Goal: Participate in discussion: Engage in conversation with other users on a specific topic

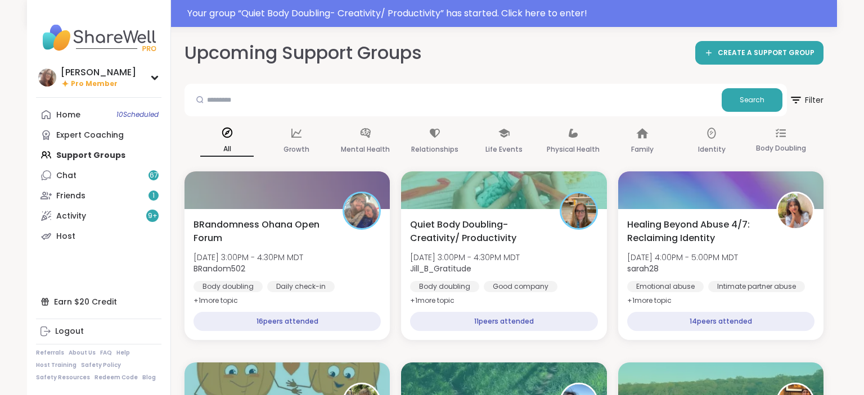
click at [89, 122] on link "Home 10 Scheduled" at bounding box center [98, 115] width 125 height 20
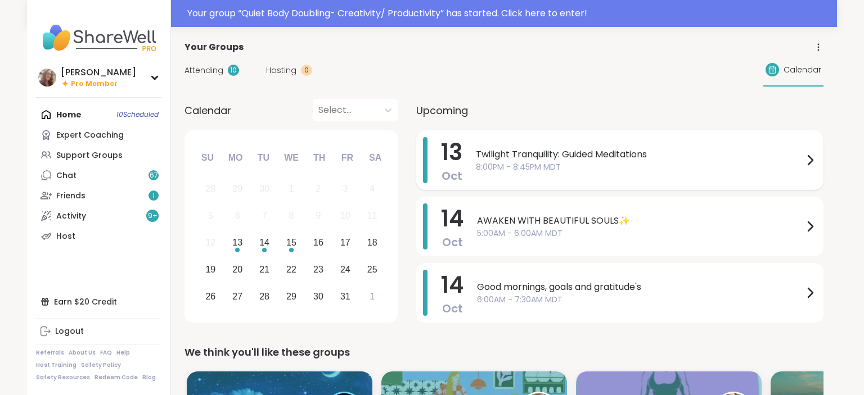
click at [562, 156] on span "Twilight Tranquility: Guided Meditations" at bounding box center [639, 154] width 327 height 13
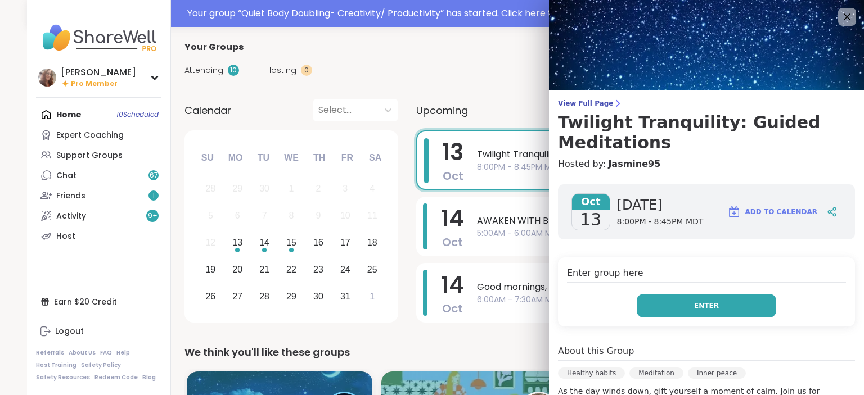
click at [714, 306] on span "Enter" at bounding box center [706, 306] width 25 height 10
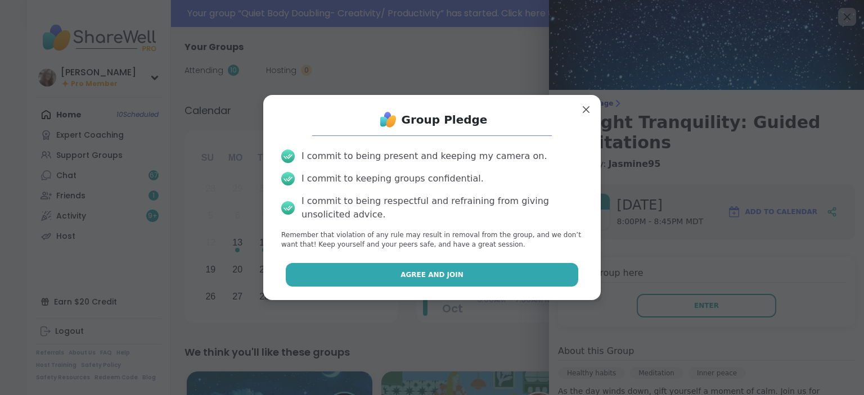
click at [556, 284] on button "Agree and Join" at bounding box center [432, 275] width 293 height 24
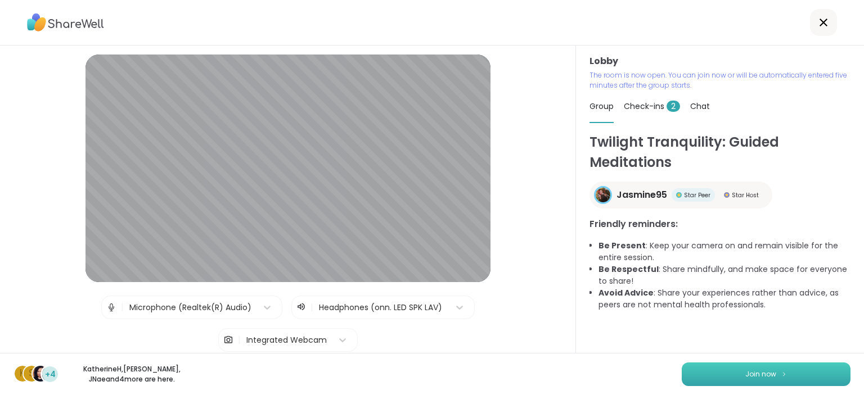
click at [778, 369] on button "Join now" at bounding box center [765, 375] width 169 height 24
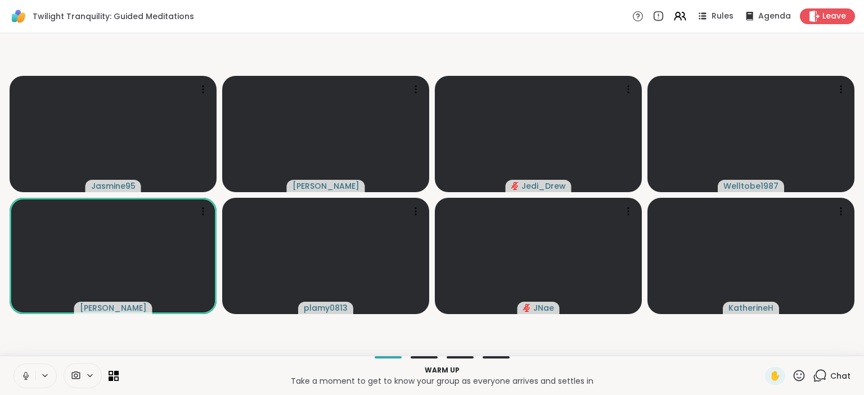
click at [25, 370] on button at bounding box center [24, 376] width 21 height 24
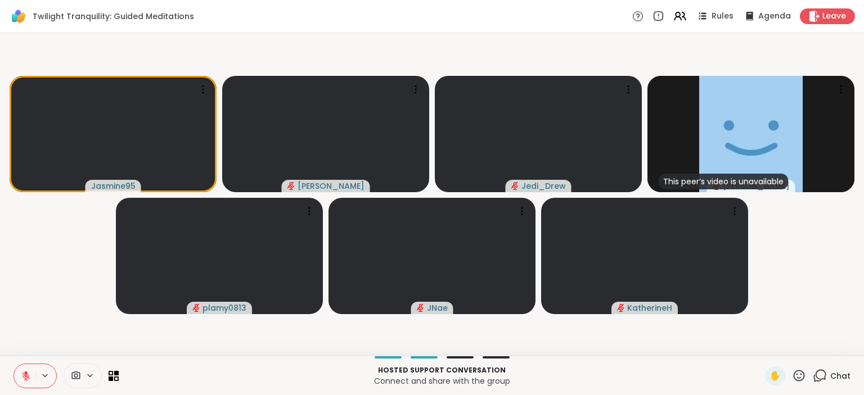
click at [840, 375] on span "Chat" at bounding box center [840, 376] width 20 height 11
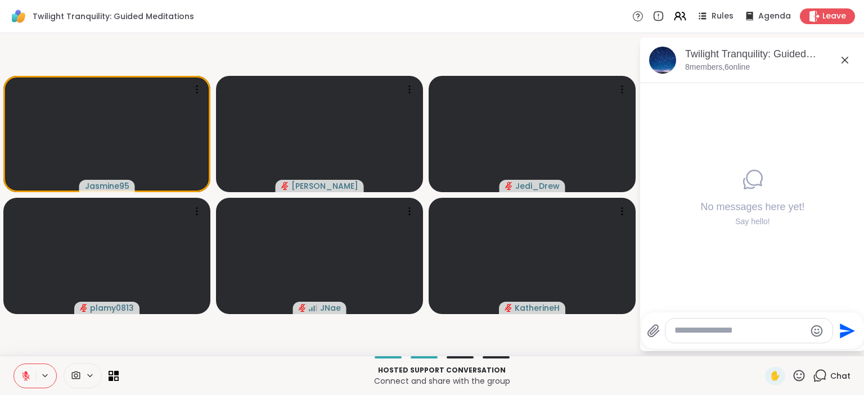
click at [27, 374] on icon at bounding box center [25, 373] width 3 height 4
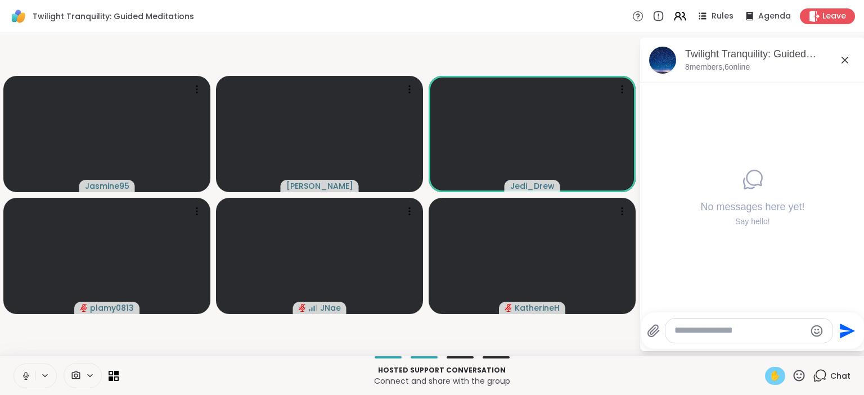
click at [771, 373] on span "✋" at bounding box center [774, 375] width 11 height 13
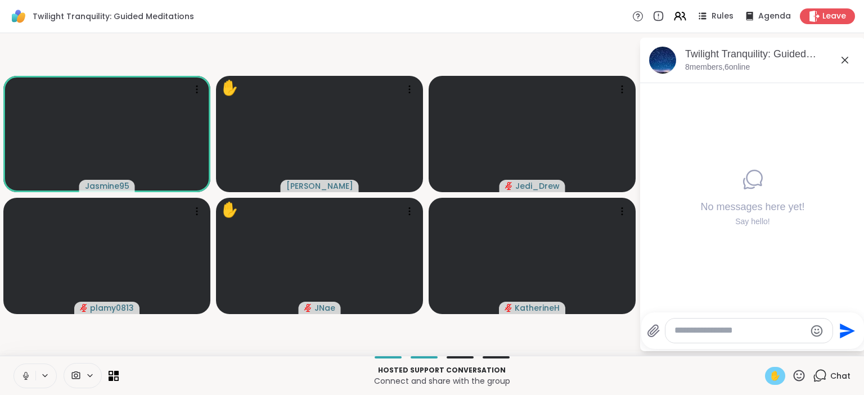
click at [23, 377] on icon at bounding box center [26, 376] width 10 height 10
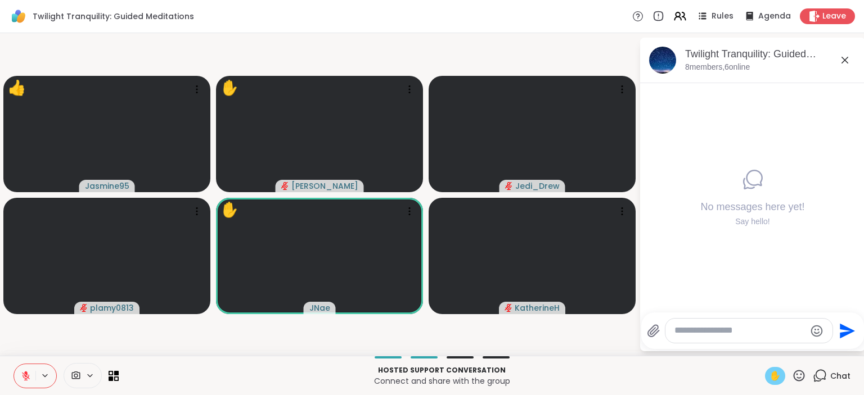
drag, startPoint x: 802, startPoint y: 376, endPoint x: 794, endPoint y: 367, distance: 12.7
click at [794, 367] on div "Hosted support conversation Connect and share with the group ✋ Chat" at bounding box center [432, 375] width 864 height 39
click at [796, 372] on icon at bounding box center [798, 375] width 11 height 11
click at [766, 344] on span "❤️" at bounding box center [765, 346] width 11 height 13
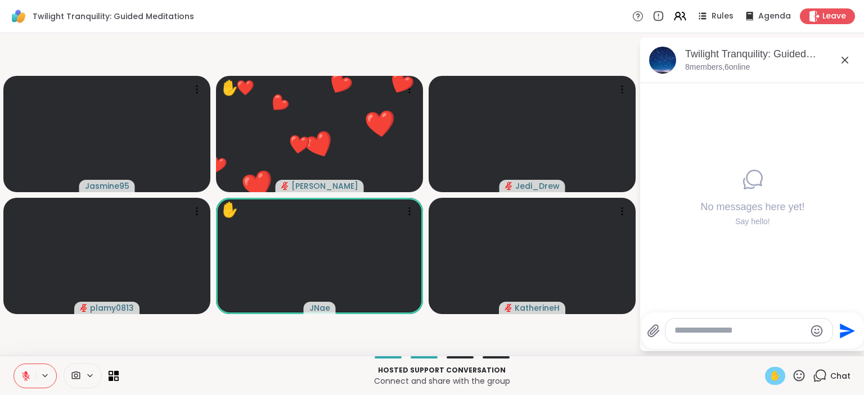
click at [777, 374] on span "✋" at bounding box center [774, 375] width 11 height 13
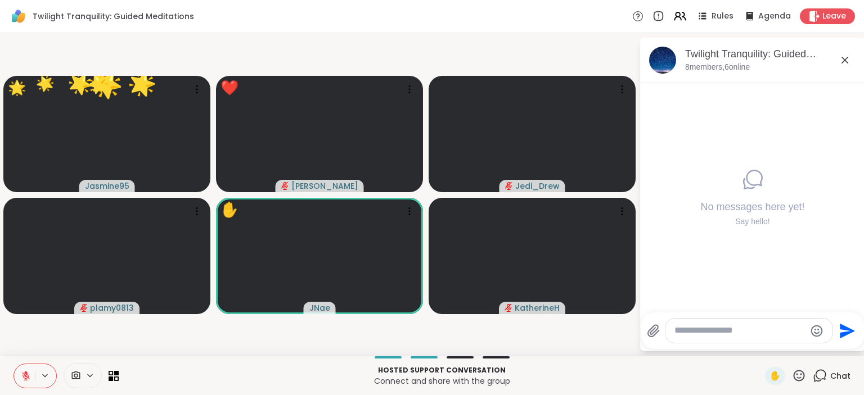
click at [797, 375] on icon at bounding box center [798, 375] width 11 height 11
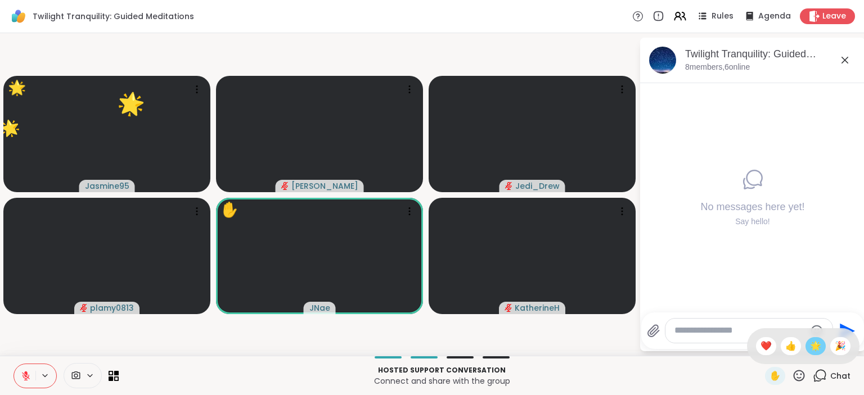
click at [816, 348] on span "🌟" at bounding box center [815, 346] width 11 height 13
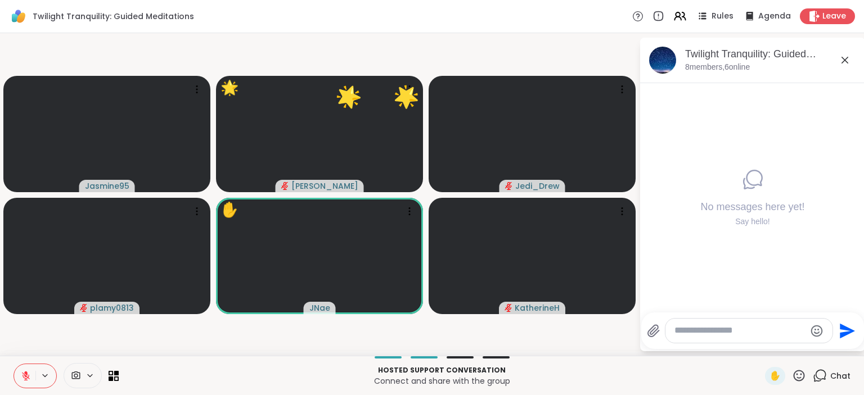
click at [799, 372] on icon at bounding box center [798, 375] width 11 height 11
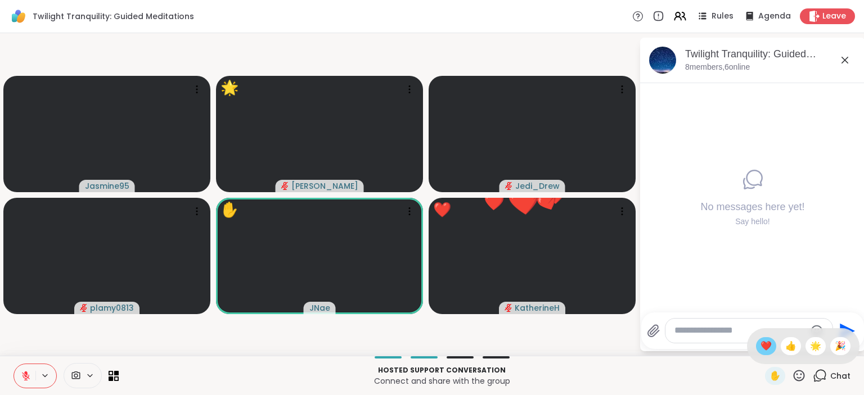
click at [765, 343] on span "❤️" at bounding box center [765, 346] width 11 height 13
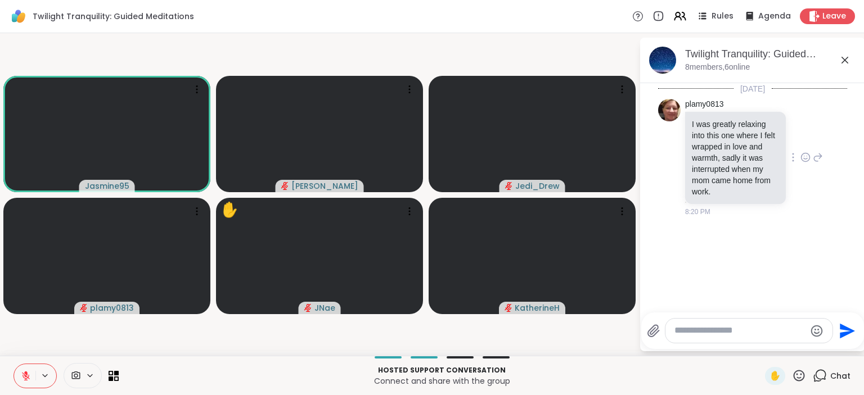
click at [807, 156] on icon at bounding box center [807, 156] width 0 height 0
click at [719, 138] on div "Select Reaction: Heart" at bounding box center [716, 139] width 10 height 10
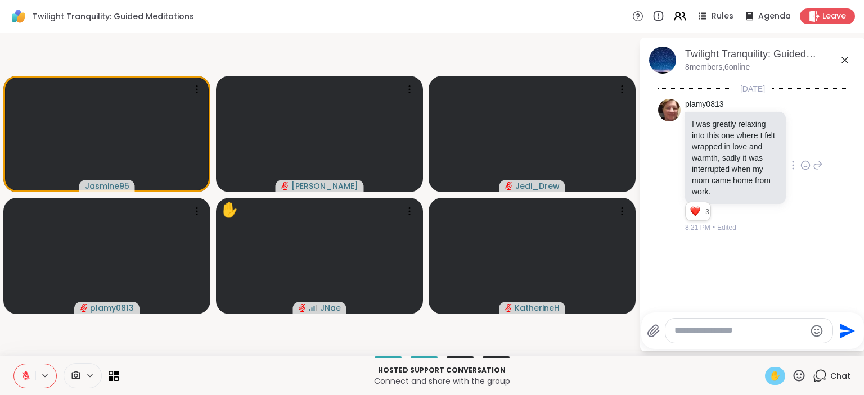
click at [770, 371] on span "✋" at bounding box center [774, 375] width 11 height 13
click at [25, 376] on icon at bounding box center [26, 376] width 8 height 8
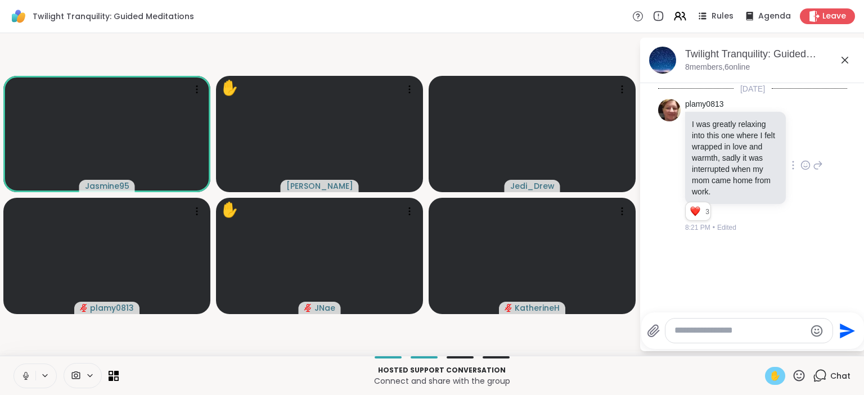
click at [21, 380] on icon at bounding box center [26, 376] width 10 height 10
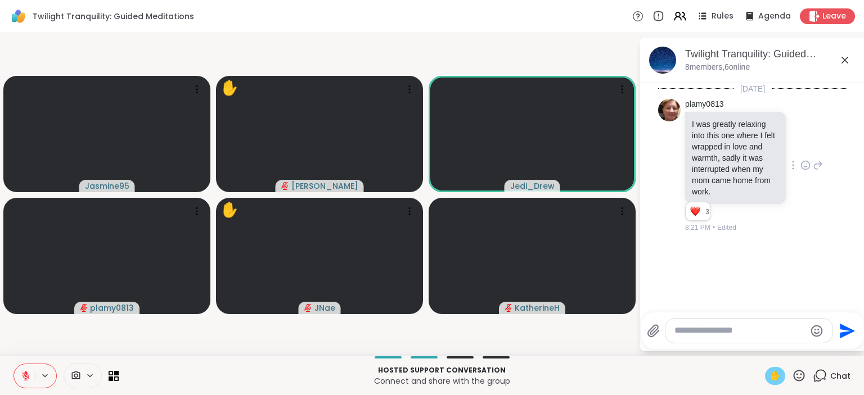
click at [779, 372] on span "✋" at bounding box center [774, 375] width 11 height 13
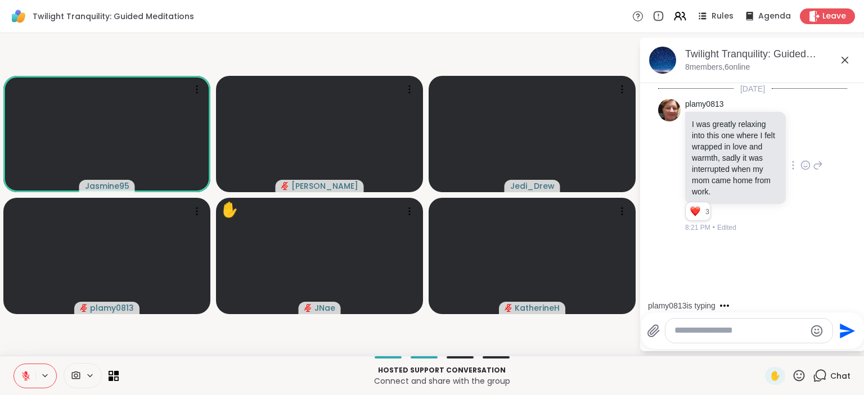
click at [800, 381] on icon at bounding box center [798, 375] width 11 height 11
click at [769, 347] on div "❤️" at bounding box center [766, 346] width 20 height 18
click at [759, 329] on textarea "Type your message" at bounding box center [739, 331] width 131 height 12
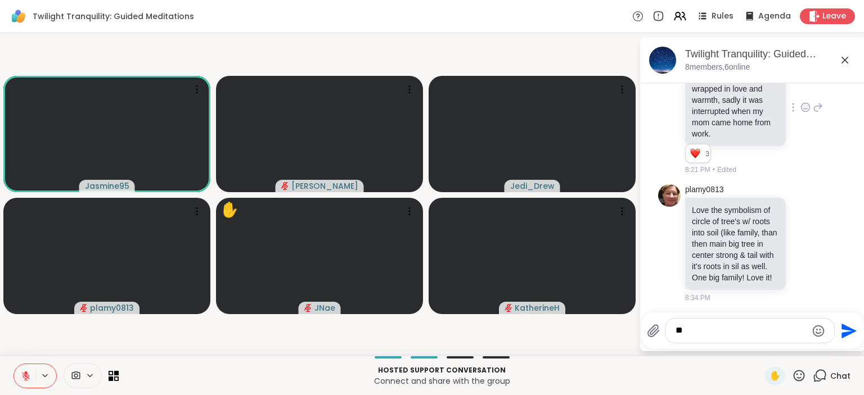
scroll to position [74, 0]
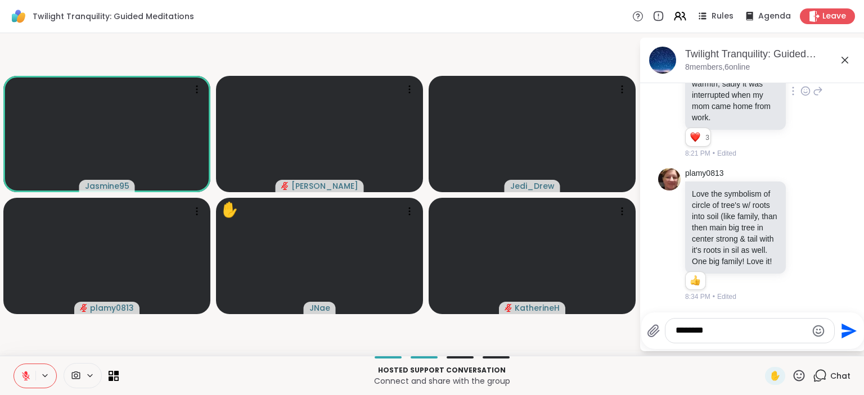
type textarea "*********"
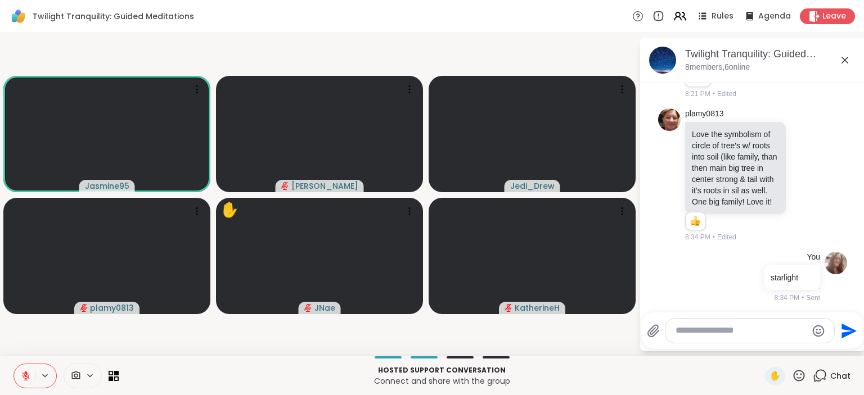
scroll to position [150, 0]
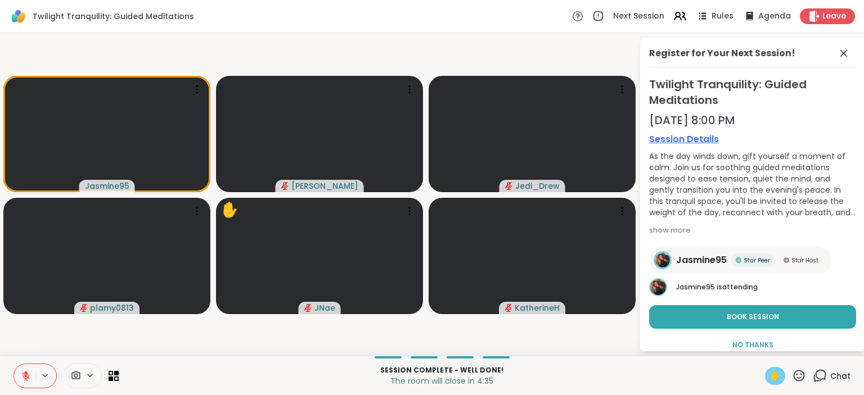
click at [778, 372] on span "✋" at bounding box center [774, 375] width 11 height 13
click at [25, 377] on icon at bounding box center [26, 376] width 10 height 10
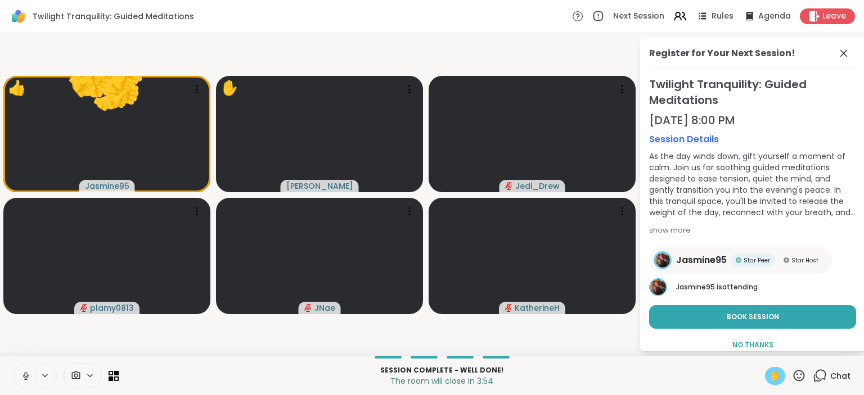
click at [775, 370] on span "✋" at bounding box center [774, 375] width 11 height 13
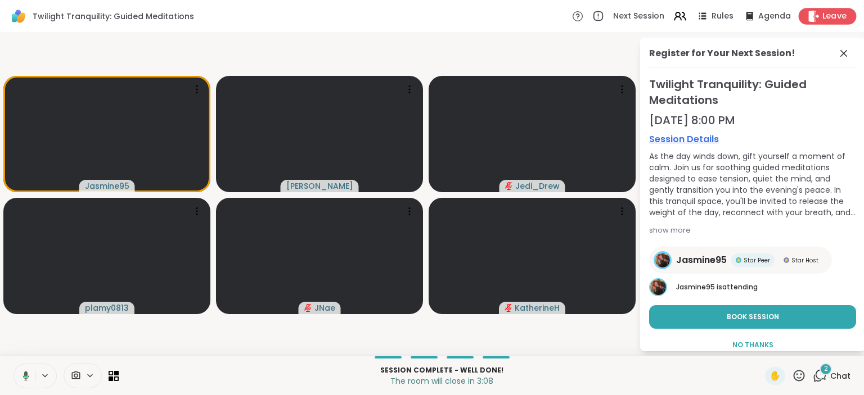
click at [822, 19] on div "Leave" at bounding box center [827, 16] width 58 height 16
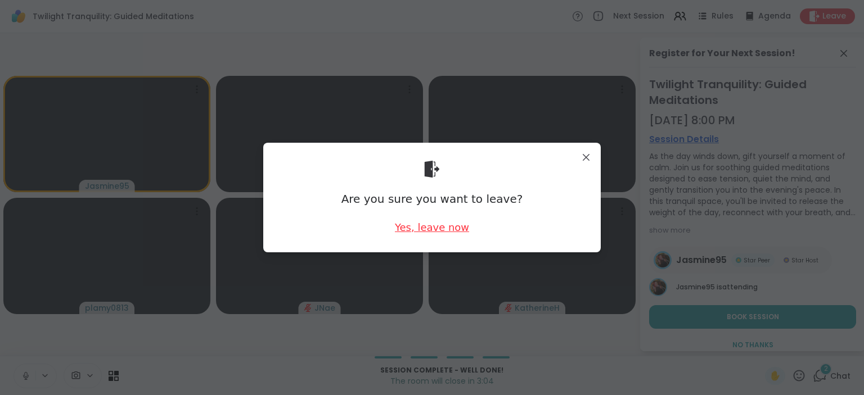
click at [423, 227] on div "Yes, leave now" at bounding box center [432, 227] width 74 height 14
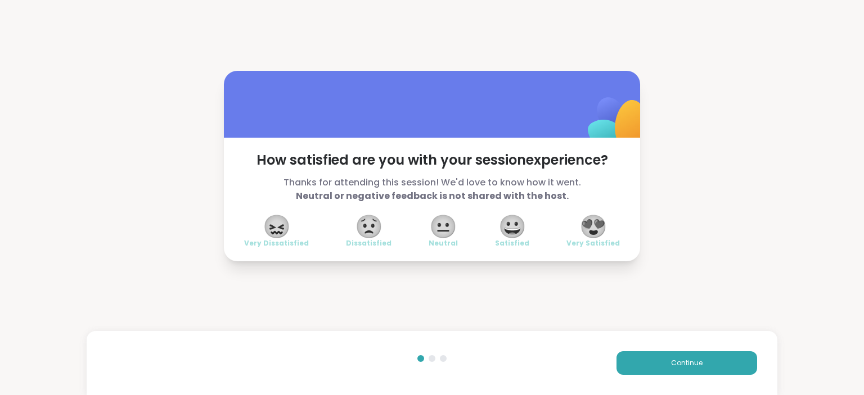
click at [597, 223] on span "😍" at bounding box center [593, 226] width 28 height 20
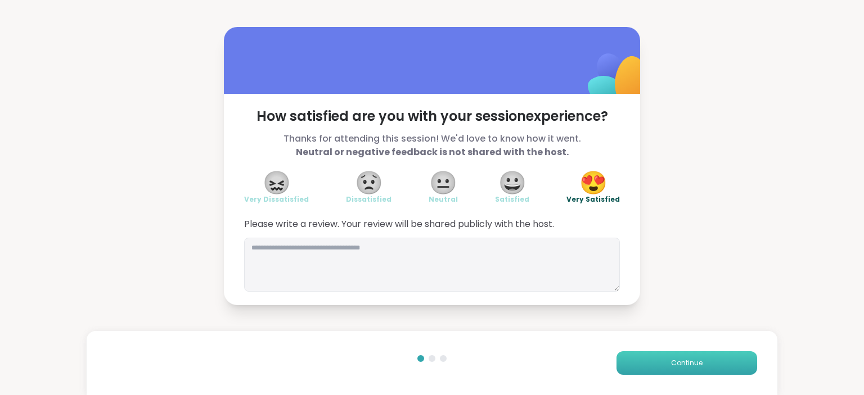
click at [661, 359] on button "Continue" at bounding box center [686, 363] width 141 height 24
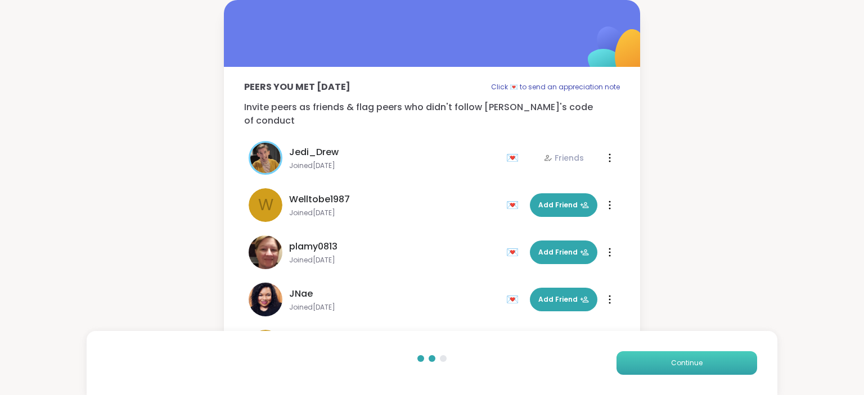
click at [661, 359] on button "Continue" at bounding box center [686, 363] width 141 height 24
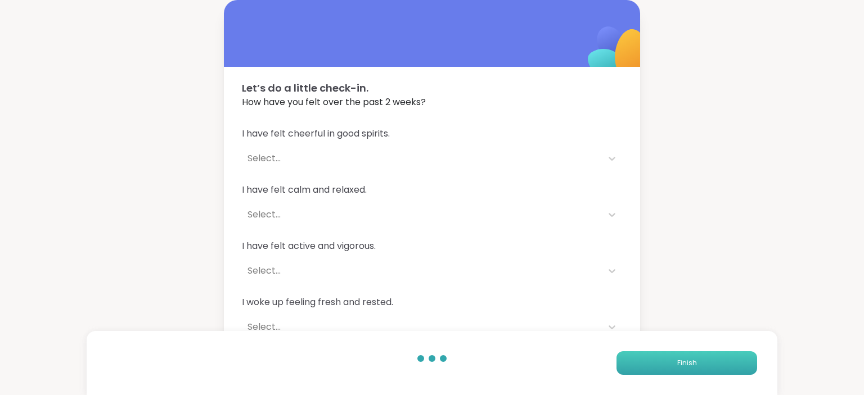
click at [661, 359] on button "Finish" at bounding box center [686, 363] width 141 height 24
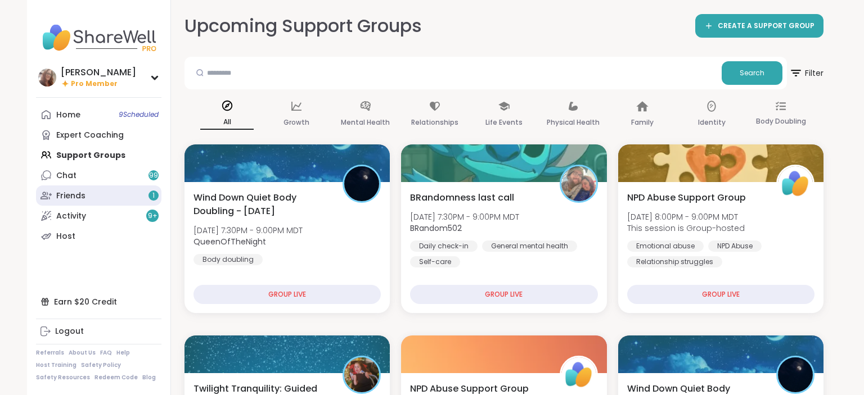
click at [148, 203] on link "Friends 1" at bounding box center [98, 196] width 125 height 20
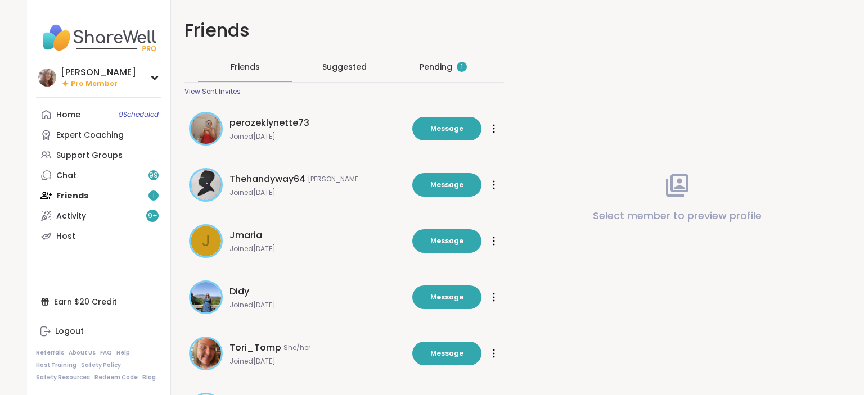
click at [444, 64] on div "Pending 1" at bounding box center [442, 66] width 47 height 11
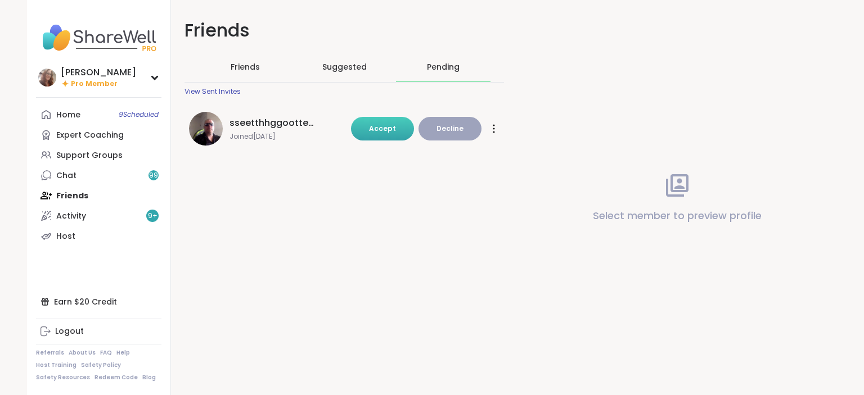
click at [396, 128] on span "Accept" at bounding box center [382, 129] width 27 height 10
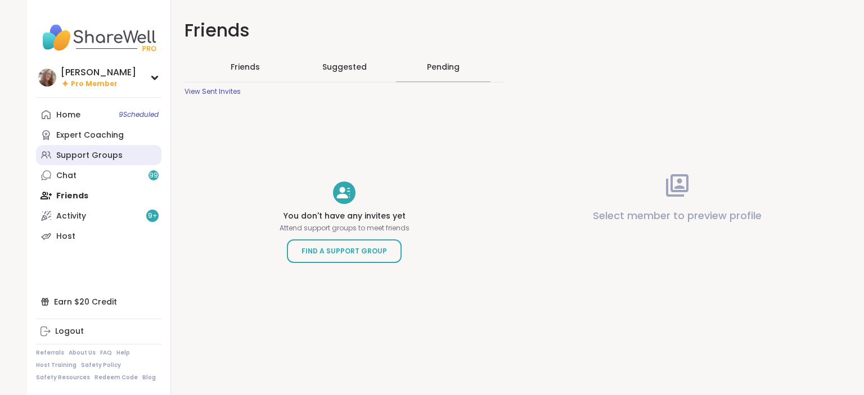
click at [79, 153] on div "Support Groups" at bounding box center [89, 155] width 66 height 11
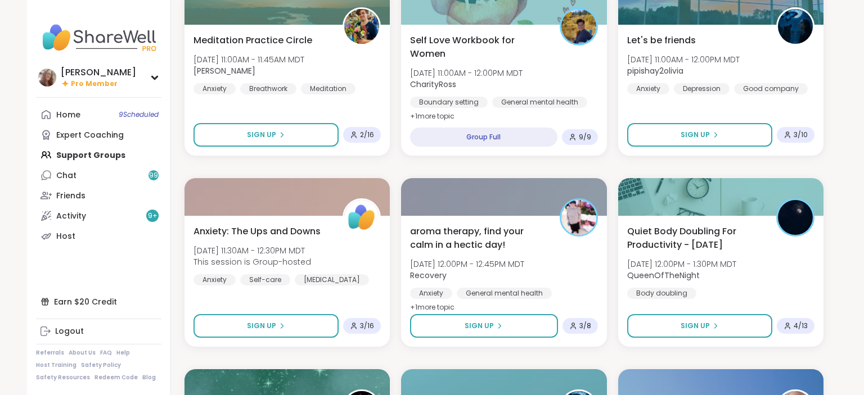
scroll to position [1692, 0]
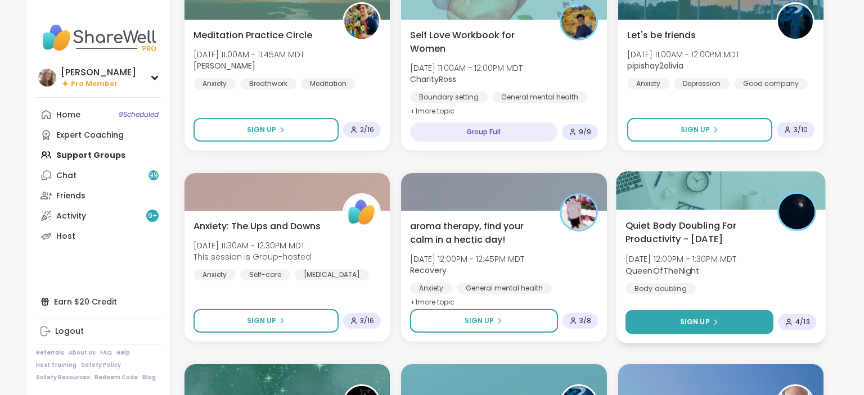
click at [712, 321] on icon at bounding box center [715, 322] width 7 height 7
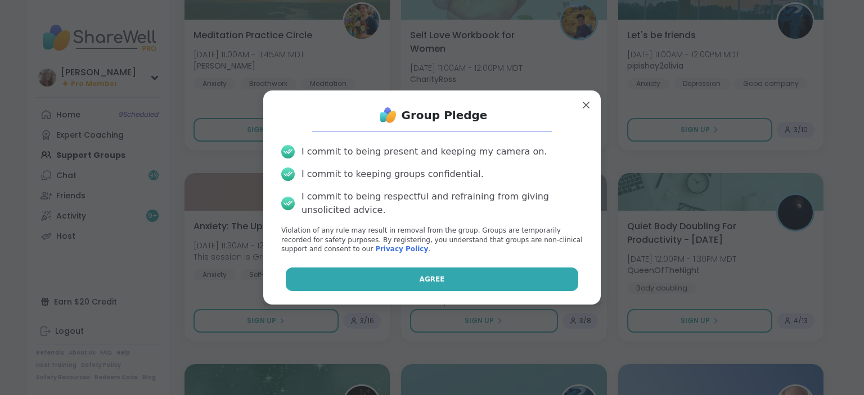
click at [545, 283] on button "Agree" at bounding box center [432, 280] width 293 height 24
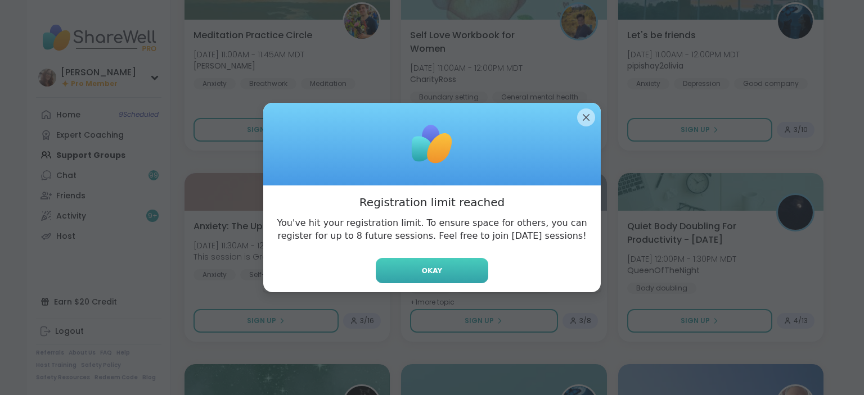
click at [441, 264] on button "Okay" at bounding box center [432, 270] width 112 height 25
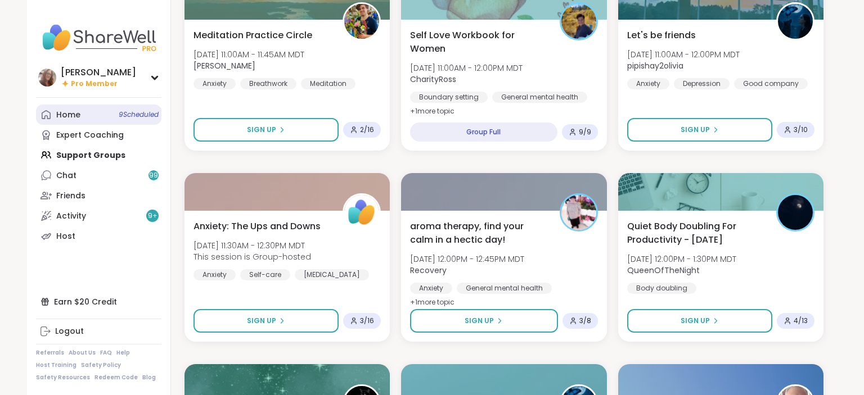
click at [82, 121] on link "Home 9 Scheduled" at bounding box center [98, 115] width 125 height 20
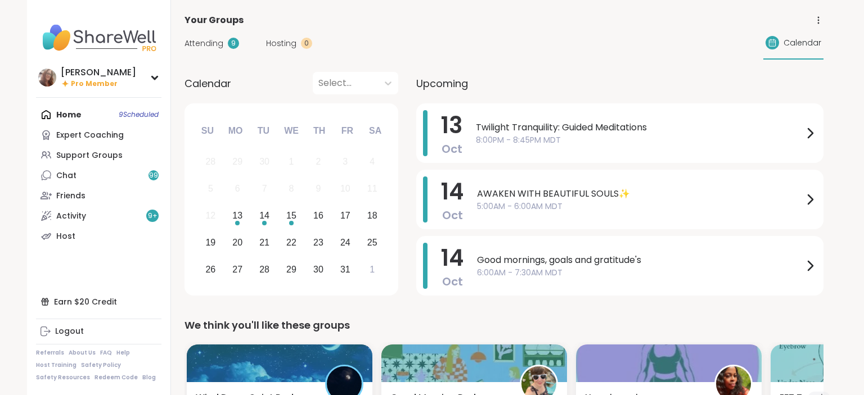
click at [198, 40] on span "Attending" at bounding box center [203, 44] width 39 height 12
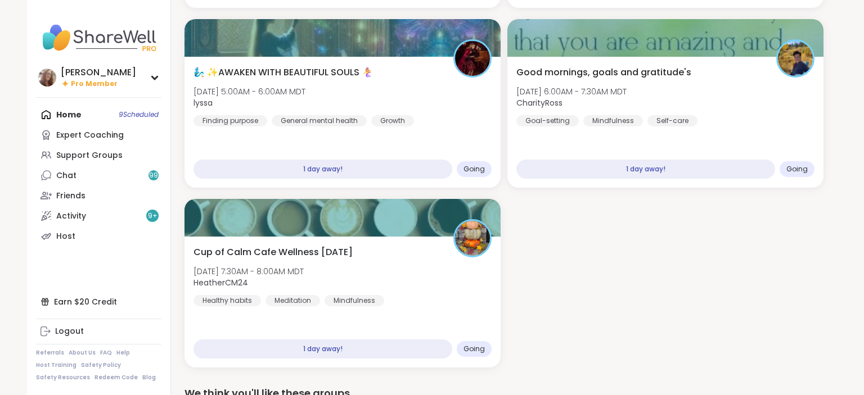
scroll to position [594, 0]
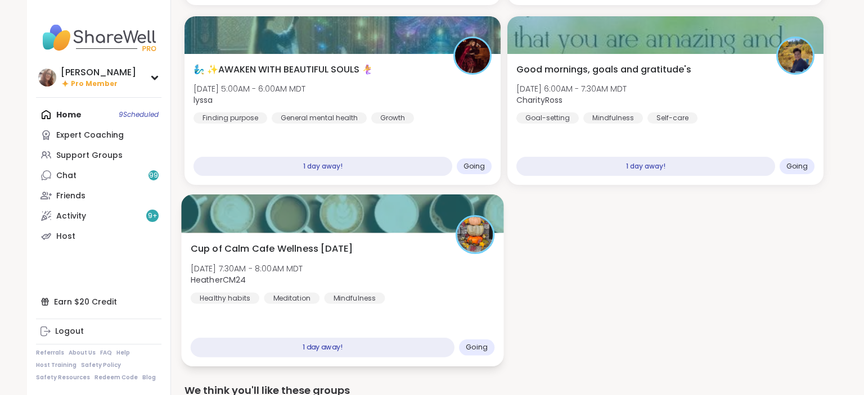
click at [454, 263] on div "Cup of Calm Cafe Wellness [DATE] [DATE] 7:30AM - 8:00AM MDT HeatherCM24 Healthy…" at bounding box center [343, 273] width 304 height 62
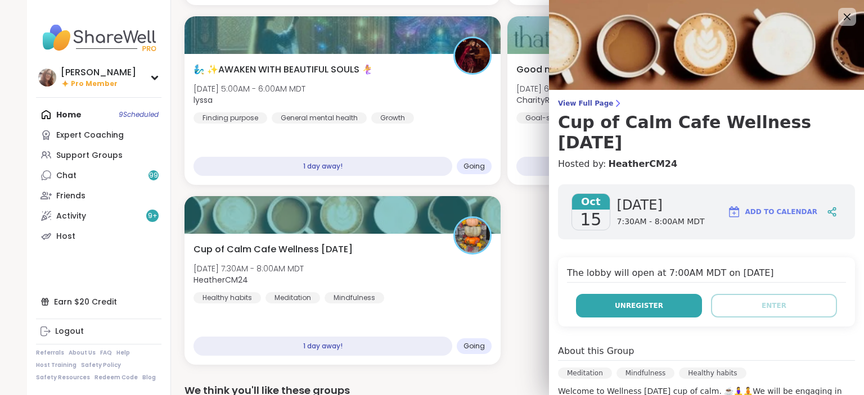
click at [649, 309] on span "Unregister" at bounding box center [639, 306] width 48 height 10
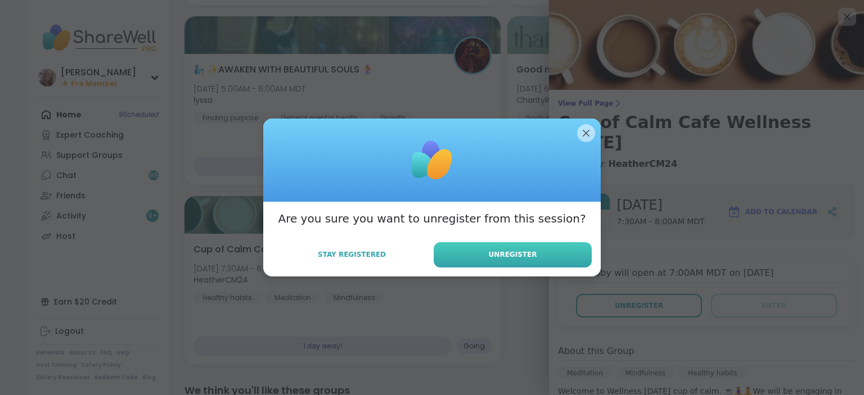
click at [524, 259] on span "Unregister" at bounding box center [513, 255] width 48 height 10
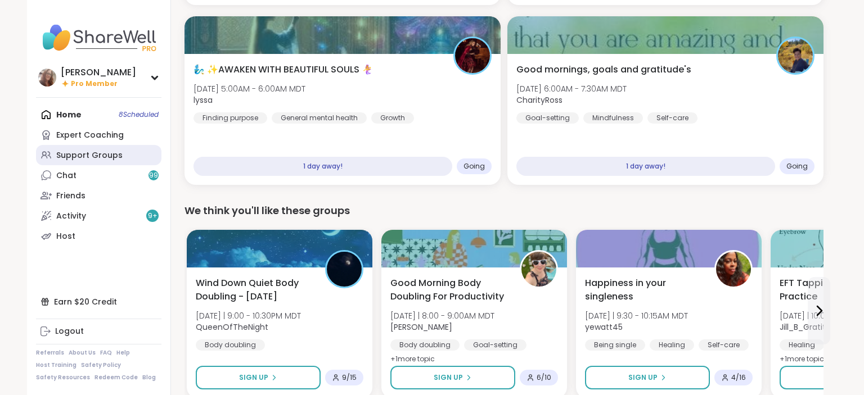
click at [78, 155] on div "Support Groups" at bounding box center [89, 155] width 66 height 11
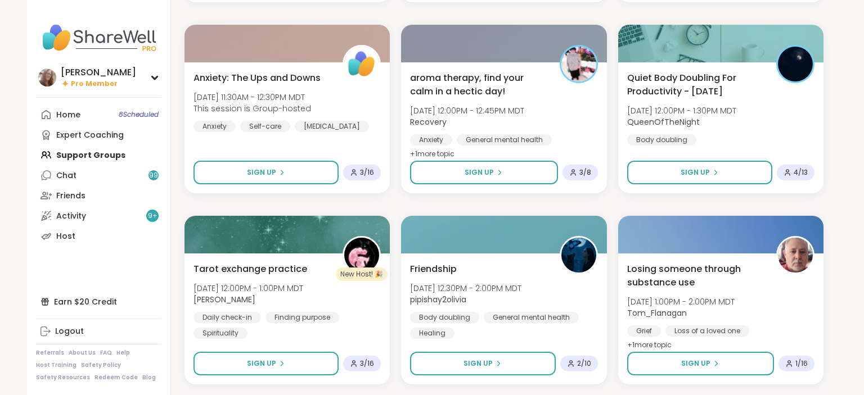
scroll to position [1870, 0]
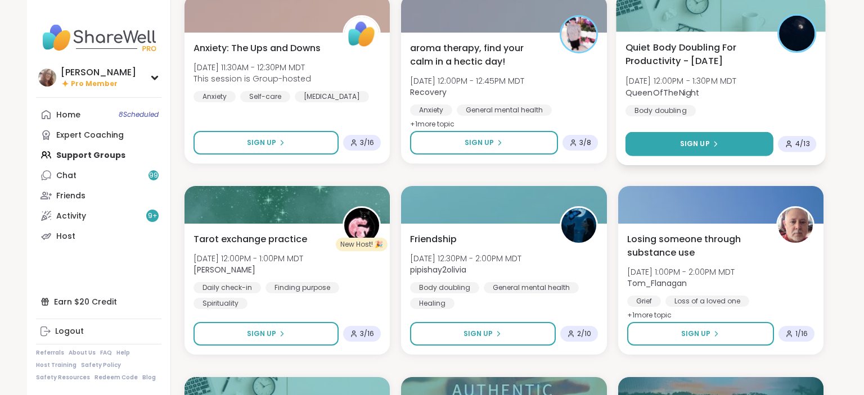
click at [677, 153] on button "Sign Up" at bounding box center [699, 144] width 148 height 24
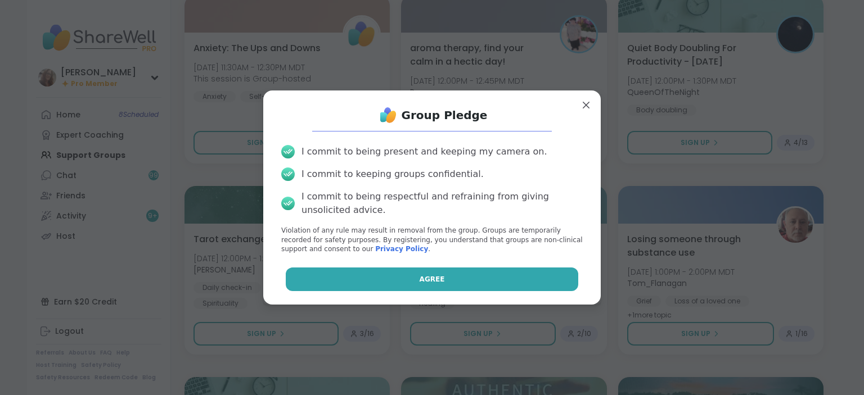
click at [505, 274] on button "Agree" at bounding box center [432, 280] width 293 height 24
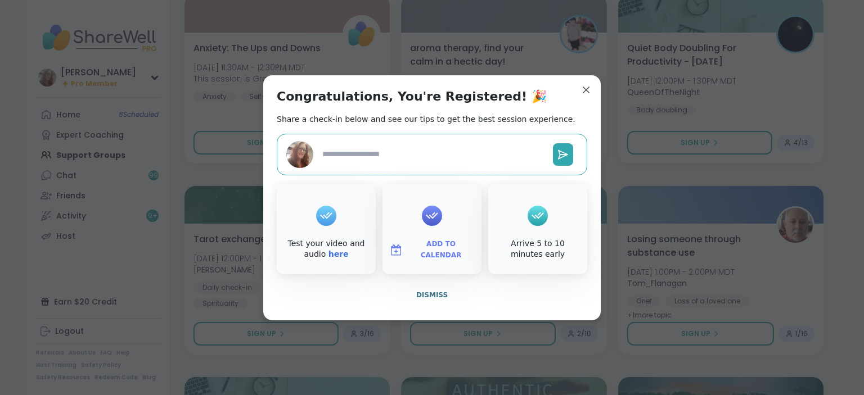
type textarea "*"
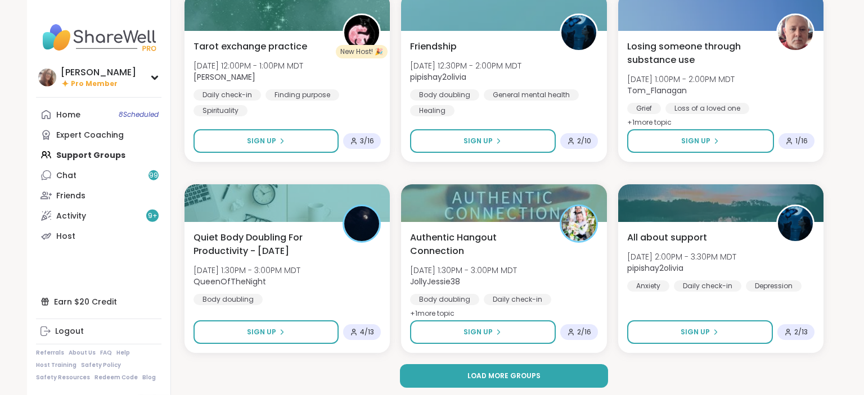
scroll to position [2066, 0]
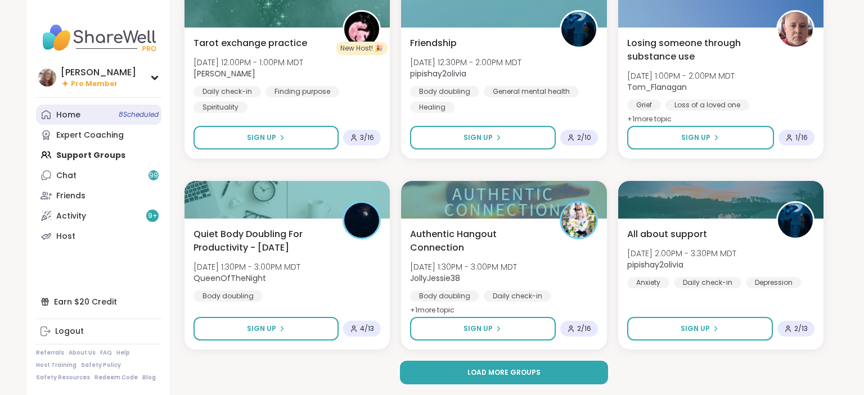
click at [101, 124] on link "Home 8 Scheduled" at bounding box center [98, 115] width 125 height 20
